Goal: Information Seeking & Learning: Learn about a topic

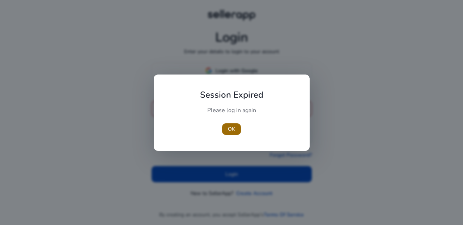
type input "**********"
click at [229, 127] on span "OK" at bounding box center [231, 129] width 7 height 8
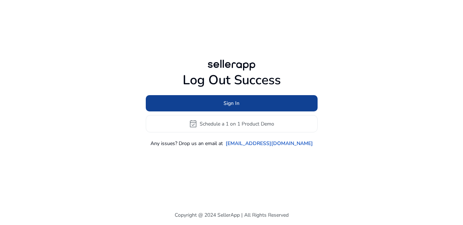
click at [225, 101] on span "Sign In" at bounding box center [232, 103] width 16 height 8
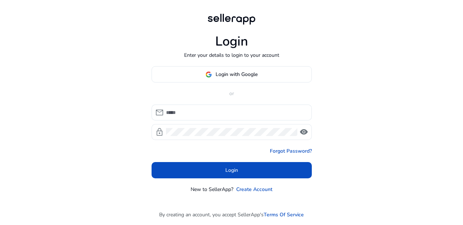
type input "**********"
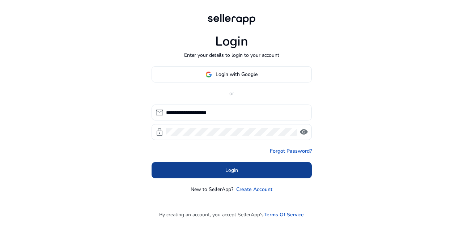
click at [217, 170] on span at bounding box center [232, 170] width 160 height 17
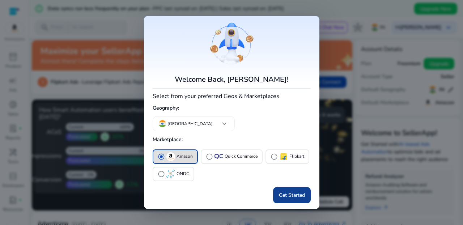
click at [289, 196] on span "Get Started" at bounding box center [292, 195] width 26 height 8
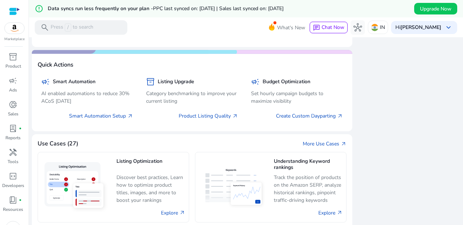
scroll to position [435, 0]
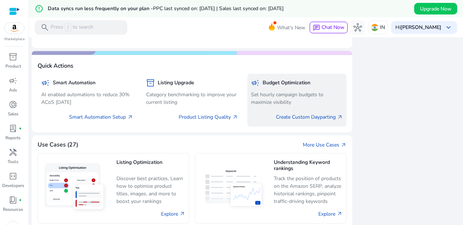
click at [278, 96] on p "Set hourly campaign budgets to maximize visibility" at bounding box center [297, 98] width 92 height 15
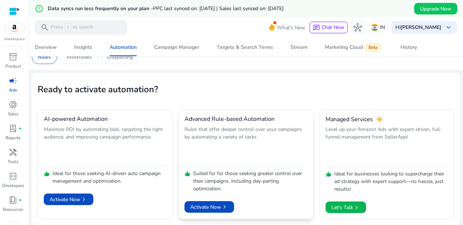
scroll to position [29, 0]
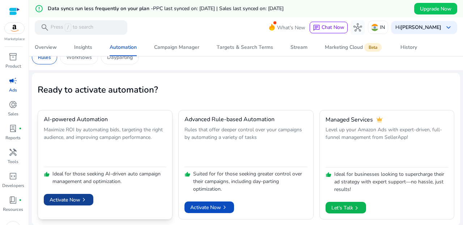
click at [77, 200] on span "Activate Now chevron_right" at bounding box center [69, 200] width 38 height 8
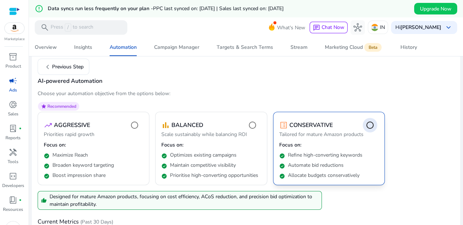
scroll to position [105, 0]
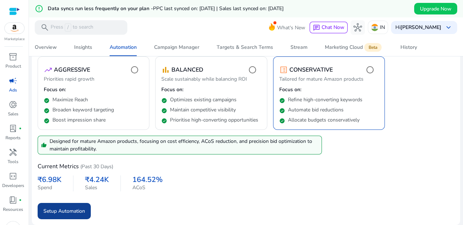
click at [73, 208] on span "Setup Automation" at bounding box center [64, 211] width 42 height 8
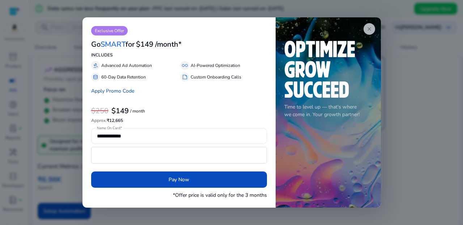
click at [368, 26] on span "close" at bounding box center [370, 29] width 6 height 6
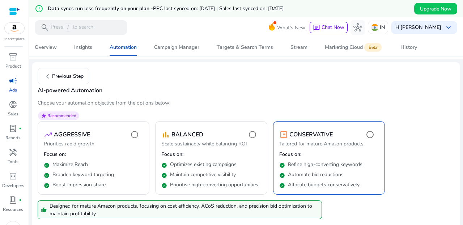
scroll to position [47, 0]
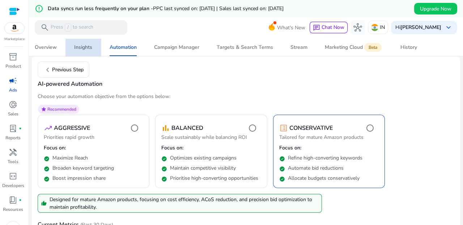
click at [80, 47] on div "Insights" at bounding box center [83, 47] width 18 height 5
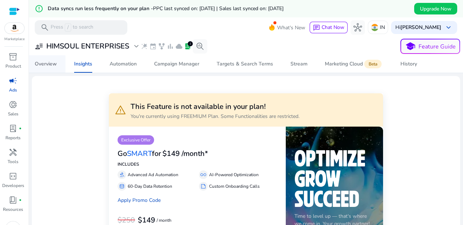
click at [46, 62] on div "Overview" at bounding box center [46, 64] width 22 height 5
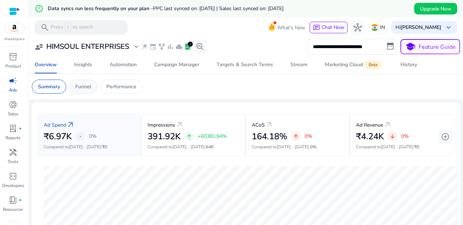
click at [84, 90] on p "Funnel" at bounding box center [83, 87] width 16 height 8
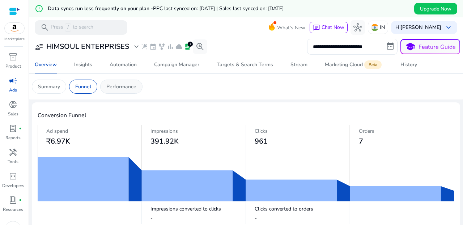
click at [129, 81] on div "Performance" at bounding box center [121, 87] width 42 height 14
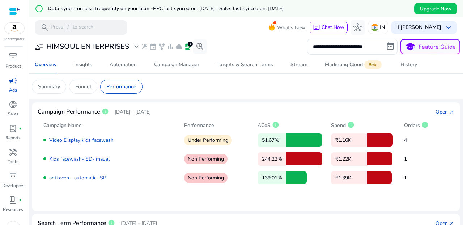
click at [375, 136] on div at bounding box center [380, 140] width 26 height 13
click at [378, 142] on div at bounding box center [380, 140] width 26 height 13
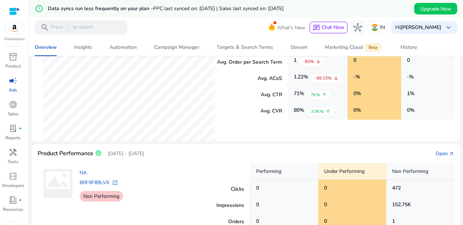
scroll to position [264, 0]
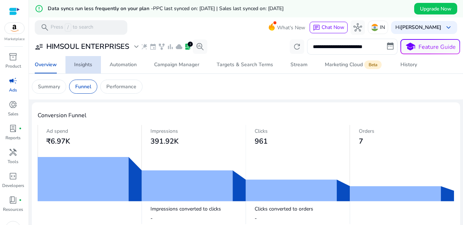
click at [83, 63] on div "Insights" at bounding box center [83, 64] width 18 height 5
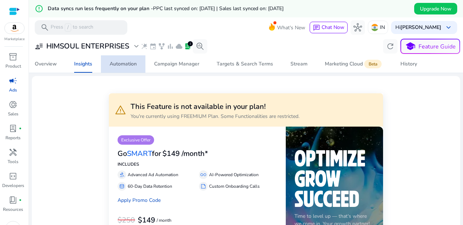
click at [126, 65] on div "Automation" at bounding box center [123, 64] width 27 height 5
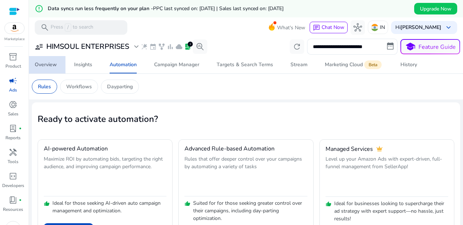
click at [42, 68] on span "Overview" at bounding box center [46, 64] width 22 height 17
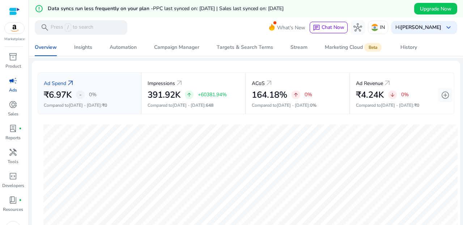
scroll to position [24, 0]
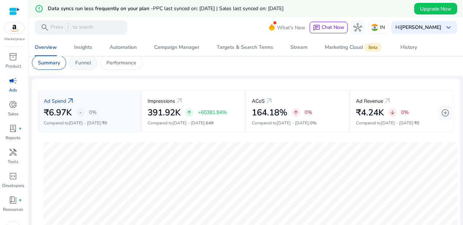
click at [85, 63] on p "Funnel" at bounding box center [83, 63] width 16 height 8
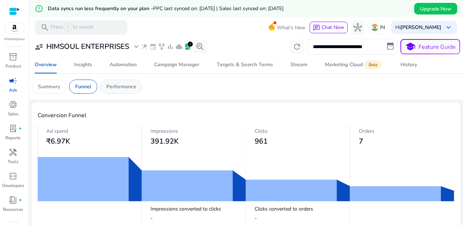
click at [128, 87] on p "Performance" at bounding box center [121, 87] width 30 height 8
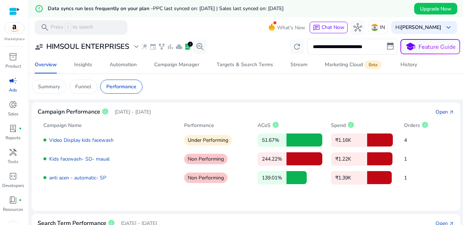
click at [439, 109] on div "Open" at bounding box center [442, 112] width 12 height 8
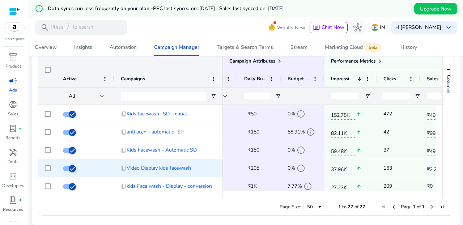
scroll to position [0, 117]
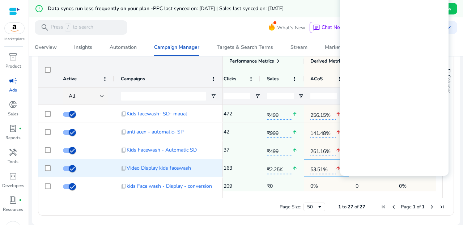
click at [336, 168] on mat-icon "arrow_upward" at bounding box center [338, 168] width 5 height 15
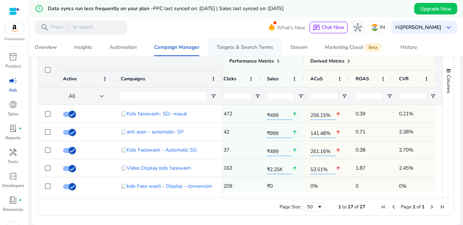
click at [240, 45] on div "Targets & Search Terms" at bounding box center [245, 47] width 56 height 5
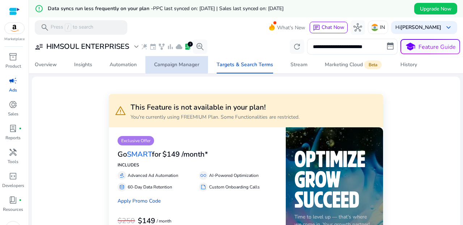
click at [176, 64] on div "Campaign Manager" at bounding box center [176, 64] width 45 height 5
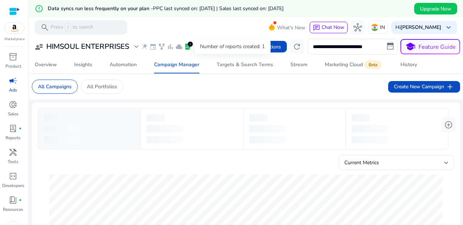
click at [189, 48] on span "lab_profile" at bounding box center [187, 46] width 7 height 7
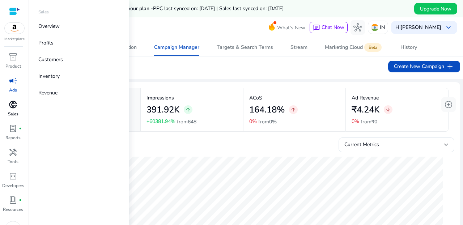
click at [16, 104] on span "donut_small" at bounding box center [13, 104] width 9 height 9
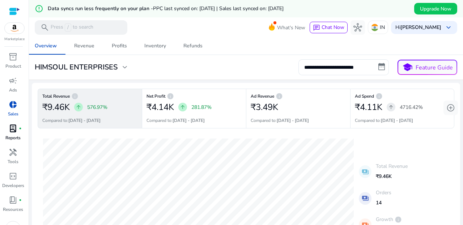
click at [11, 131] on span "lab_profile" at bounding box center [13, 128] width 9 height 9
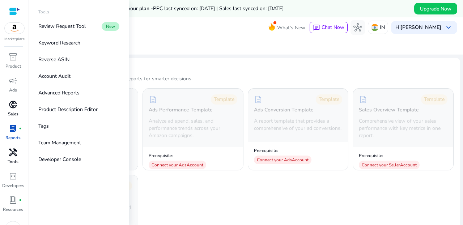
click at [16, 155] on span "handyman" at bounding box center [13, 152] width 9 height 9
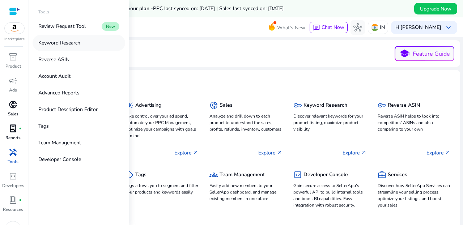
click at [76, 40] on p "Keyword Research" at bounding box center [59, 43] width 42 height 8
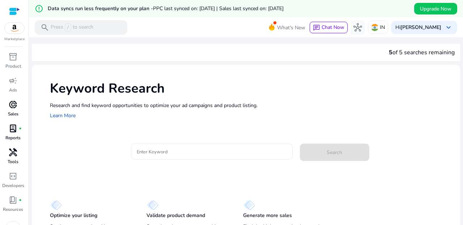
click at [154, 150] on input "Enter Keyword" at bounding box center [212, 152] width 150 height 8
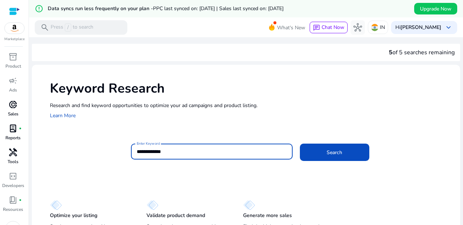
drag, startPoint x: 175, startPoint y: 151, endPoint x: 148, endPoint y: 149, distance: 27.5
click at [148, 149] on input "**********" at bounding box center [212, 152] width 150 height 8
type input "**********"
click at [327, 153] on span "Search" at bounding box center [335, 153] width 16 height 8
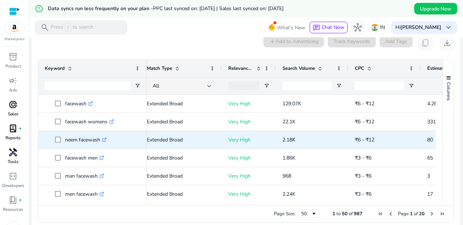
scroll to position [0, 85]
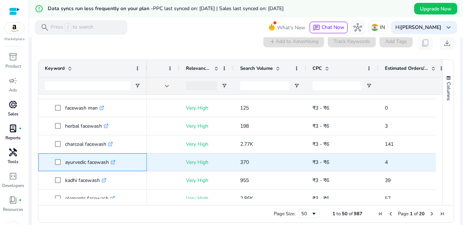
drag, startPoint x: 110, startPoint y: 161, endPoint x: 64, endPoint y: 162, distance: 45.2
click at [64, 162] on span "ayurvedic facewash .st0{fill:#2c8af8}" at bounding box center [97, 162] width 85 height 15
copy span "ayurvedic facewash"
